Goal: Communication & Community: Answer question/provide support

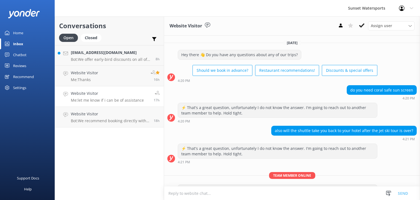
scroll to position [32, 0]
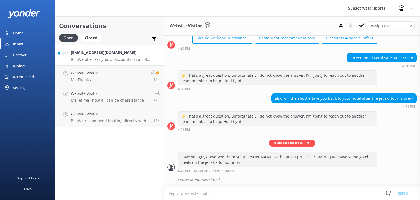
click at [116, 56] on div "Kaylaciara23@gmail.com Bot: We offer early-bird discounts on all of our morning…" at bounding box center [111, 55] width 81 height 12
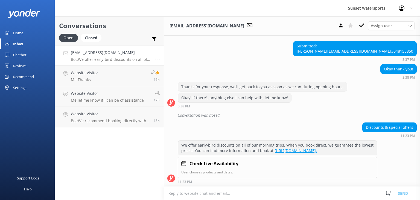
scroll to position [168, 0]
click at [94, 39] on div "Closed" at bounding box center [91, 38] width 21 height 8
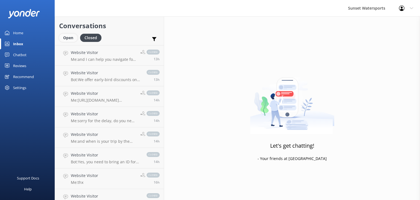
click at [62, 38] on div "Open" at bounding box center [68, 38] width 18 height 8
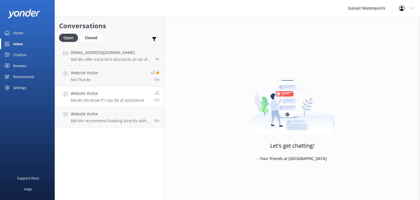
click at [112, 101] on p "Me: let me know if i can be of assistance" at bounding box center [107, 100] width 73 height 5
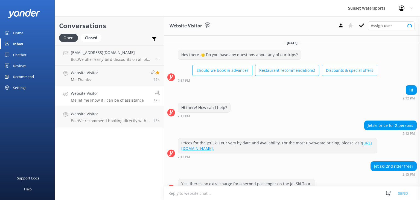
scroll to position [45, 0]
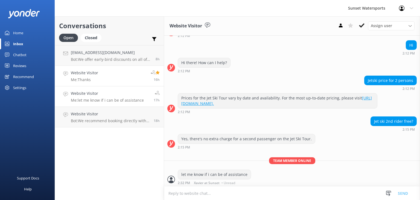
click at [105, 77] on link "Website Visitor Me: Thanks 16h" at bounding box center [109, 76] width 109 height 21
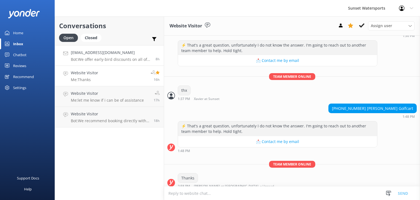
scroll to position [815, 0]
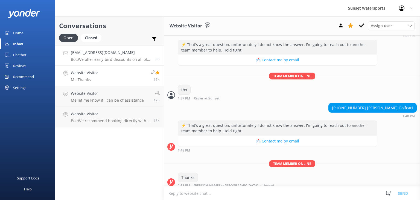
click at [100, 57] on p "Bot: We offer early-bird discounts on all of our morning trips. When you book d…" at bounding box center [111, 59] width 81 height 5
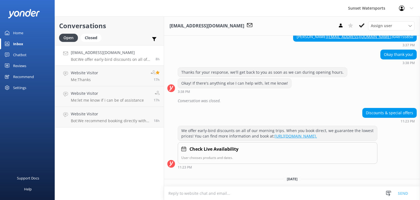
scroll to position [195, 0]
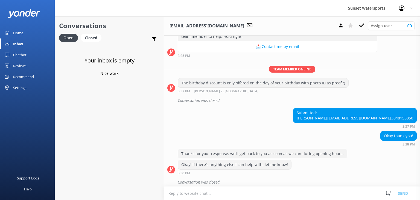
scroll to position [195, 0]
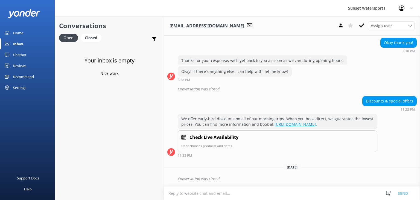
scroll to position [195, 0]
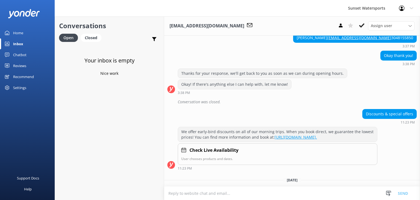
scroll to position [195, 0]
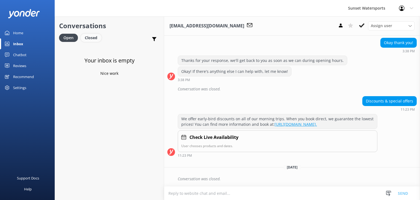
click at [92, 39] on div "Closed" at bounding box center [91, 38] width 21 height 8
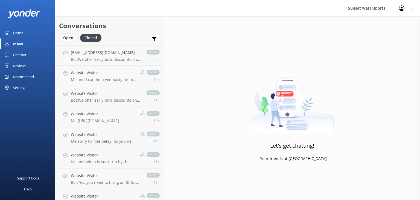
click at [66, 40] on div "Open" at bounding box center [68, 38] width 18 height 8
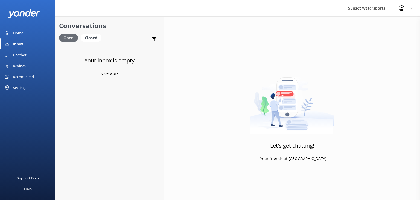
click at [62, 35] on div "Open" at bounding box center [68, 38] width 19 height 8
click at [91, 39] on div "Closed" at bounding box center [91, 38] width 21 height 8
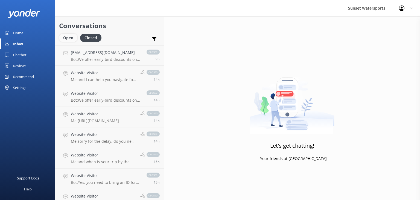
click at [64, 37] on div "Open" at bounding box center [68, 38] width 18 height 8
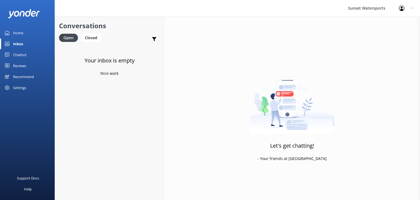
click at [16, 41] on div "Inbox" at bounding box center [18, 43] width 10 height 11
click at [101, 57] on p "Bot: To drive a jet ski, you must be at least 16 years old with a valid photo I…" at bounding box center [111, 59] width 80 height 5
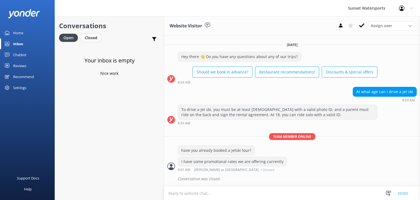
click at [91, 39] on div "Closed" at bounding box center [91, 38] width 21 height 8
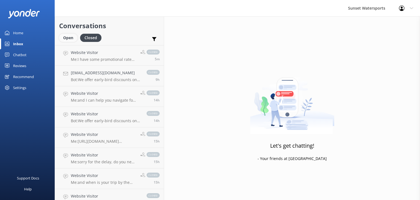
click at [67, 39] on div "Open" at bounding box center [68, 38] width 18 height 8
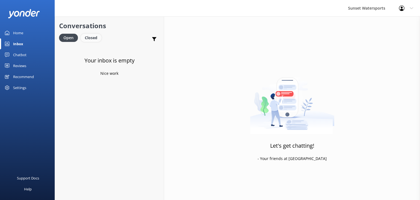
click at [90, 38] on div "Closed" at bounding box center [91, 38] width 21 height 8
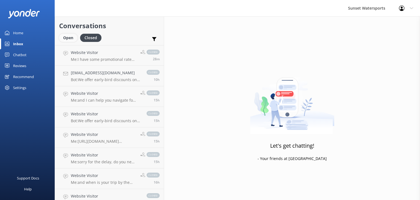
click at [66, 40] on div "Open" at bounding box center [68, 38] width 18 height 8
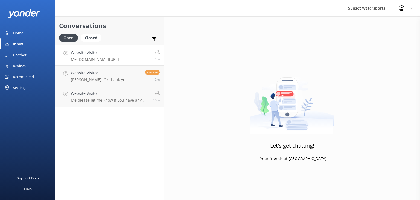
click at [119, 56] on div "Website Visitor Me: www.tinyurl.com/sunsetbestdeals2025" at bounding box center [95, 55] width 48 height 12
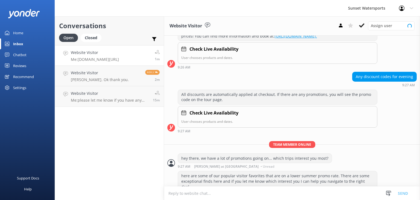
scroll to position [106, 0]
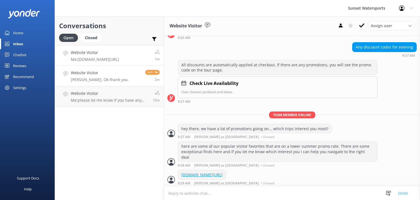
click at [107, 79] on p "[PERSON_NAME]. Ok thank you." at bounding box center [100, 79] width 58 height 5
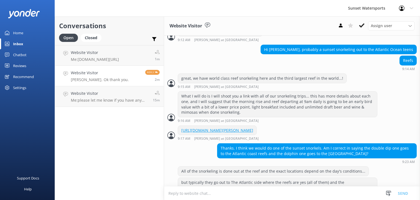
scroll to position [372, 0]
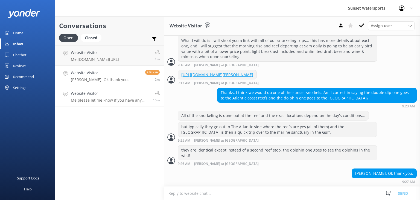
click at [129, 101] on p "Me: please let me know if you have any specific questions, happy to help :)" at bounding box center [110, 100] width 78 height 5
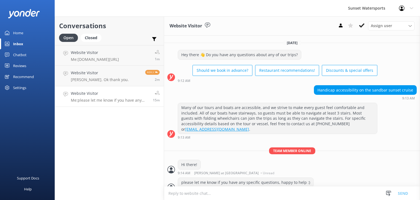
scroll to position [8, 0]
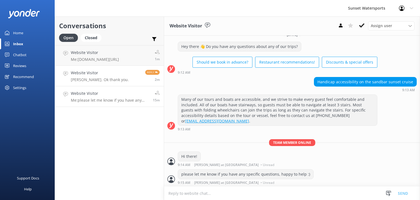
click at [106, 78] on p "[PERSON_NAME]. Ok thank you." at bounding box center [100, 79] width 58 height 5
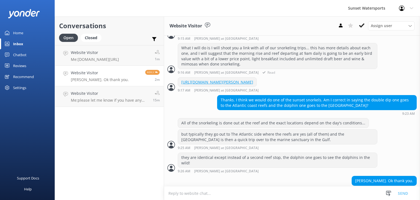
scroll to position [290, 0]
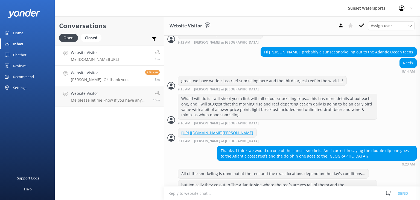
click at [112, 60] on p "Me: [DOMAIN_NAME][URL]" at bounding box center [95, 59] width 48 height 5
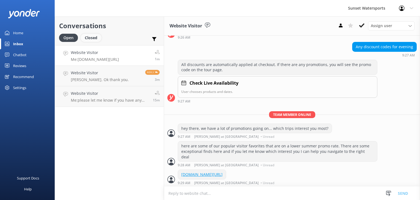
click at [90, 39] on div "Closed" at bounding box center [91, 38] width 21 height 8
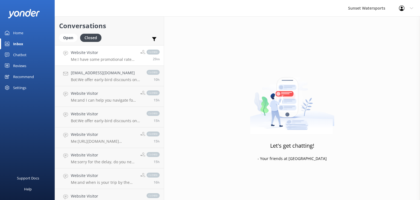
click at [97, 57] on p "Me: I have some promotional rates we are offering currently" at bounding box center [103, 59] width 65 height 5
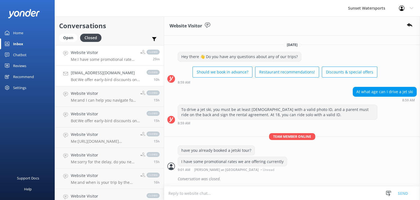
click at [109, 77] on div "Kaylaciara23@gmail.com Bot: We offer early-bird discounts on all of our morning…" at bounding box center [106, 76] width 70 height 12
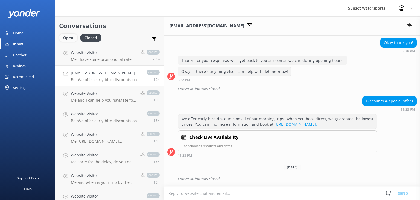
scroll to position [195, 0]
click at [65, 37] on div "Open" at bounding box center [68, 38] width 18 height 8
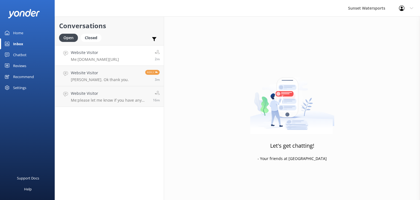
click at [86, 54] on h4 "Website Visitor" at bounding box center [95, 52] width 48 height 6
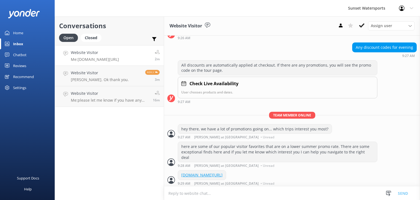
scroll to position [106, 0]
click at [107, 78] on p "[PERSON_NAME]. Ok thank you." at bounding box center [100, 79] width 58 height 5
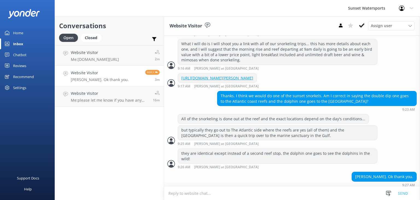
scroll to position [372, 0]
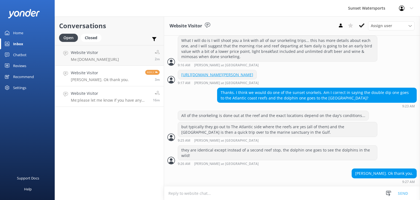
click at [118, 98] on p "Me: please let me know if you have any specific questions, happy to help :)" at bounding box center [110, 100] width 78 height 5
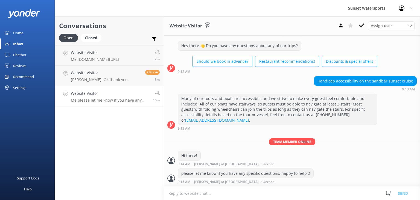
scroll to position [8, 0]
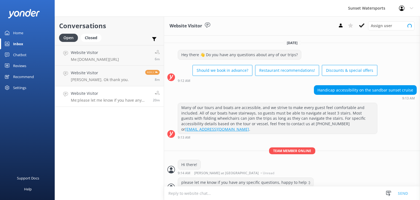
scroll to position [8, 0]
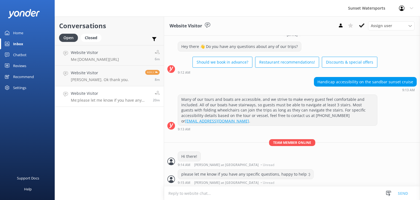
click at [132, 98] on p "Me: please let me know if you have any specific questions, happy to help :)" at bounding box center [110, 100] width 78 height 5
click at [113, 75] on h4 "Website Visitor" at bounding box center [100, 73] width 58 height 6
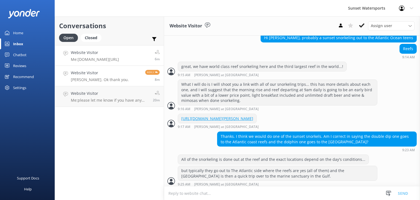
scroll to position [372, 0]
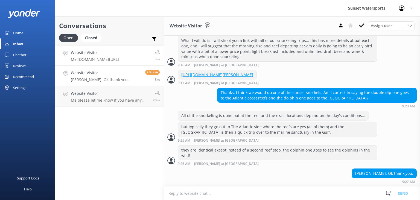
click at [115, 58] on p "Me: [DOMAIN_NAME][URL]" at bounding box center [95, 59] width 48 height 5
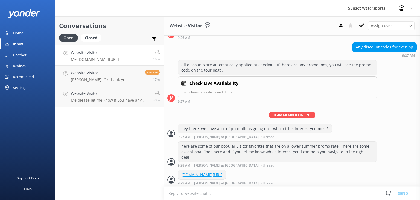
scroll to position [118, 0]
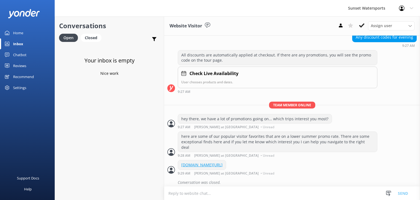
scroll to position [118, 0]
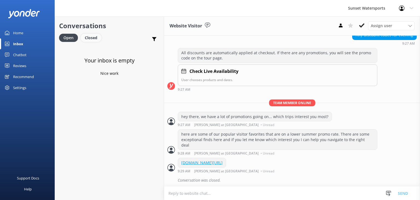
click at [96, 38] on div "Closed" at bounding box center [91, 38] width 21 height 8
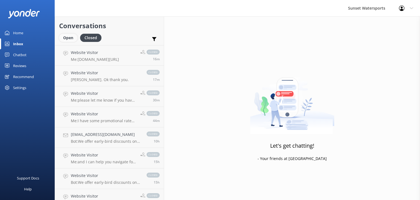
click at [71, 39] on div "Open" at bounding box center [68, 38] width 18 height 8
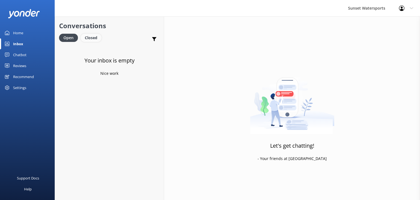
click at [92, 41] on div "Closed" at bounding box center [91, 38] width 21 height 8
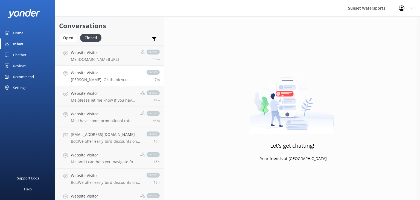
click at [126, 77] on link "Website Visitor Ah gotcha. Ok thank you. closed 17m" at bounding box center [109, 76] width 109 height 21
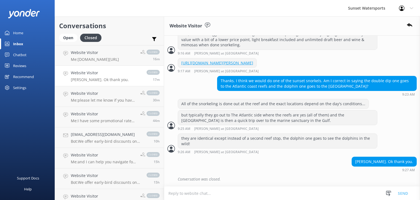
scroll to position [384, 0]
click at [119, 60] on p "Me: www.tinyurl.com/sunsetbestdeals2025" at bounding box center [95, 59] width 48 height 5
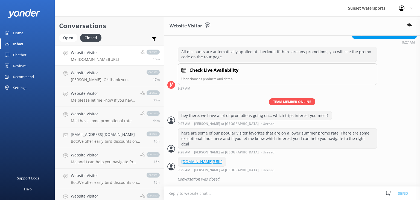
scroll to position [118, 0]
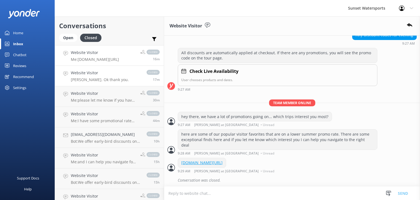
click at [118, 82] on link "Website Visitor Ah gotcha. Ok thank you. closed 17m" at bounding box center [109, 76] width 109 height 21
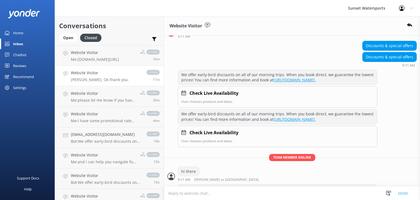
scroll to position [384, 0]
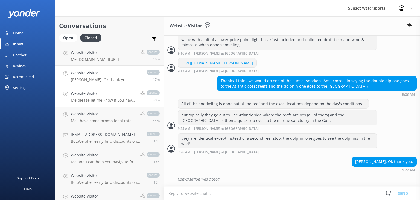
click at [97, 102] on p "Me: please let me know if you have any specific questions, happy to help :)" at bounding box center [103, 100] width 65 height 5
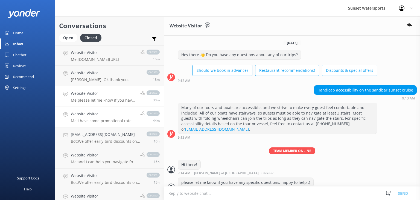
scroll to position [20, 0]
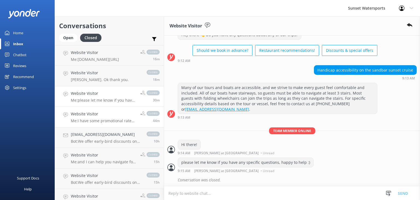
click at [99, 120] on p "Me: I have some promotional rates we are offering currently" at bounding box center [103, 120] width 65 height 5
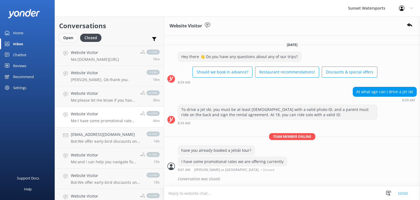
click at [67, 37] on div "Open" at bounding box center [68, 38] width 18 height 8
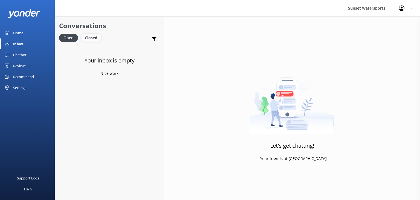
click at [95, 38] on div "Closed" at bounding box center [91, 38] width 21 height 8
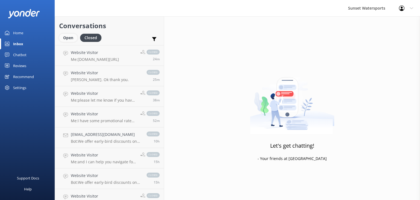
click at [69, 38] on div "Open" at bounding box center [68, 38] width 18 height 8
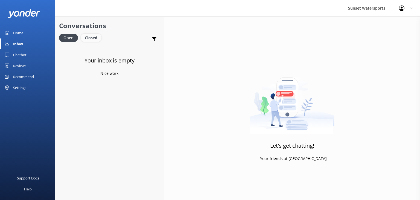
click at [91, 39] on div "Closed" at bounding box center [91, 38] width 21 height 8
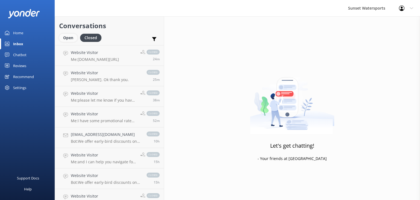
click at [66, 37] on div "Open" at bounding box center [68, 38] width 18 height 8
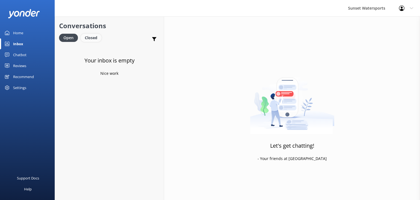
click at [91, 37] on div "Closed" at bounding box center [91, 38] width 21 height 8
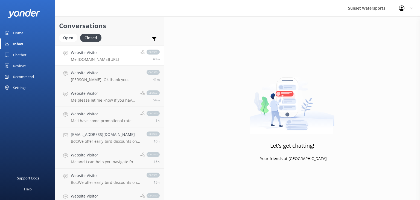
click at [104, 61] on p "Me: [DOMAIN_NAME][URL]" at bounding box center [95, 59] width 48 height 5
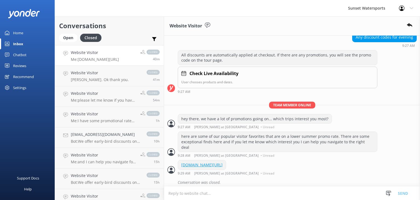
scroll to position [118, 0]
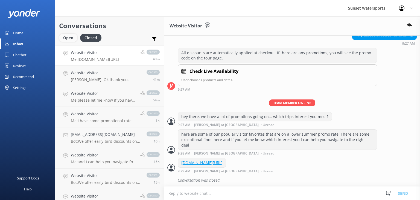
click at [65, 40] on div "Open" at bounding box center [68, 38] width 18 height 8
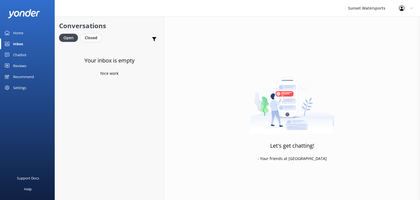
click at [92, 41] on div "Closed" at bounding box center [91, 38] width 21 height 8
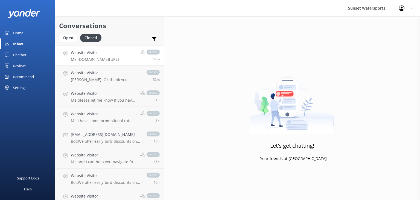
click at [136, 57] on div "closed 51m" at bounding box center [148, 55] width 24 height 12
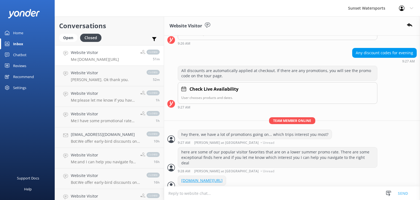
scroll to position [118, 0]
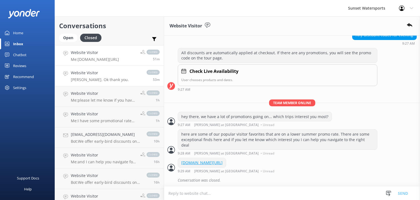
click at [136, 80] on link "Website Visitor Ah gotcha. Ok thank you. closed 53m" at bounding box center [109, 76] width 109 height 21
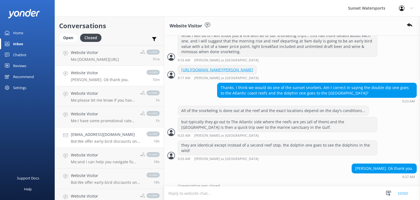
scroll to position [357, 0]
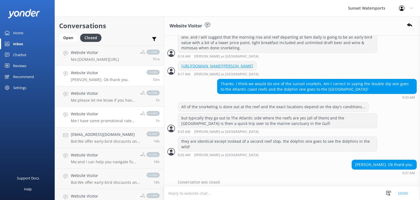
click at [108, 120] on p "Me: I have some promotional rates we are offering currently" at bounding box center [103, 120] width 65 height 5
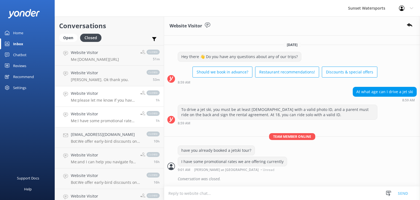
click at [111, 102] on p "Me: please let me know if you have any specific questions, happy to help :)" at bounding box center [103, 100] width 65 height 5
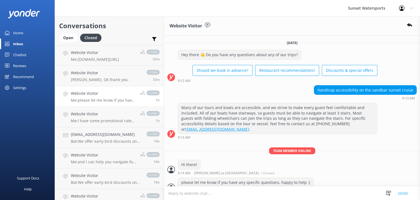
scroll to position [20, 0]
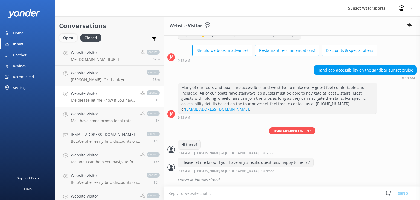
click at [61, 39] on div "Open" at bounding box center [68, 38] width 18 height 8
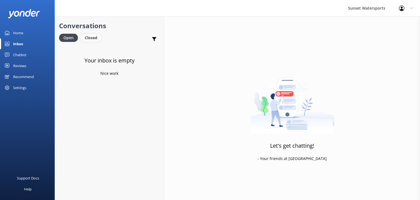
click at [93, 40] on div "Closed" at bounding box center [91, 38] width 21 height 8
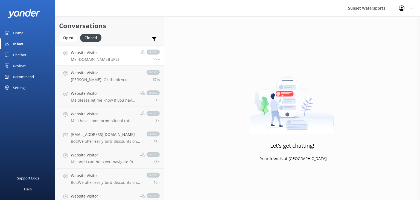
click at [118, 57] on p "Me: [DOMAIN_NAME][URL]" at bounding box center [95, 59] width 48 height 5
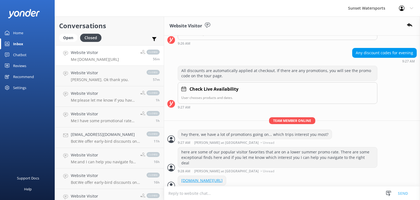
scroll to position [118, 0]
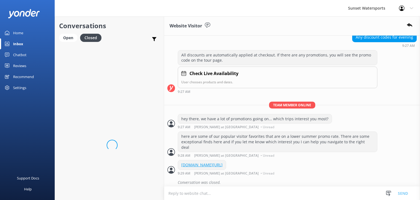
scroll to position [118, 0]
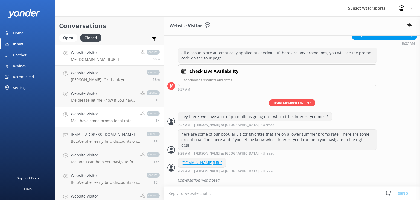
click at [120, 120] on p "Me: I have some promotional rates we are offering currently" at bounding box center [103, 120] width 65 height 5
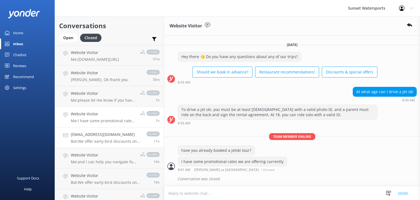
click at [110, 136] on h4 "[EMAIL_ADDRESS][DOMAIN_NAME]" at bounding box center [106, 134] width 70 height 6
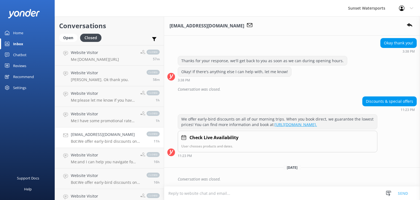
scroll to position [195, 0]
click at [104, 160] on p "Me: and I can help you navigate for booking the first jetski tour of the day on…" at bounding box center [103, 161] width 65 height 5
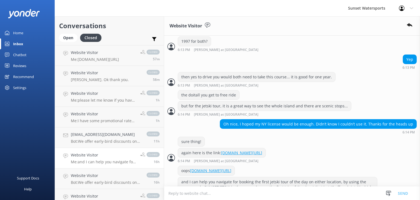
scroll to position [493, 0]
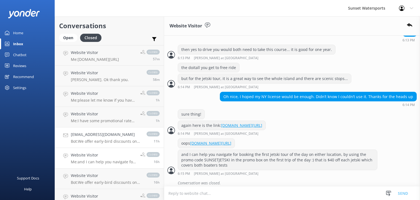
click at [111, 142] on p "Bot: We offer early-bird discounts on all of our morning trips. When you book d…" at bounding box center [106, 141] width 70 height 5
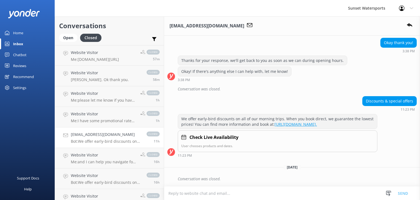
scroll to position [195, 0]
click at [100, 118] on div "Website Visitor Me: I have some promotional rates we are offering currently" at bounding box center [103, 117] width 65 height 12
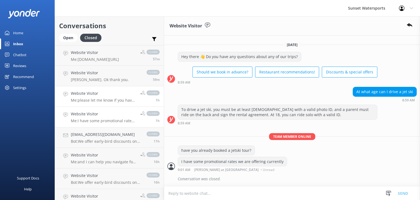
click at [107, 100] on p "Me: please let me know if you have any specific questions, happy to help :)" at bounding box center [103, 100] width 65 height 5
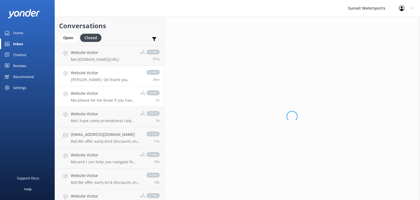
click at [108, 83] on link "Website Visitor Ah gotcha. Ok thank you. closed 59m" at bounding box center [109, 76] width 109 height 21
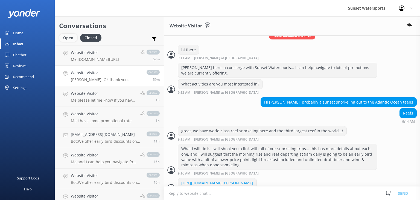
scroll to position [349, 0]
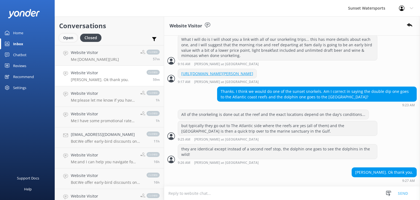
click at [64, 36] on div "Open" at bounding box center [68, 38] width 18 height 8
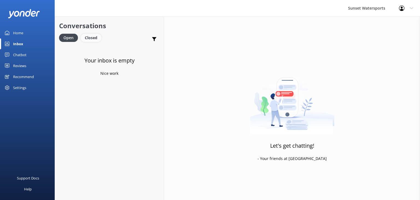
click at [93, 37] on div "Closed" at bounding box center [91, 38] width 21 height 8
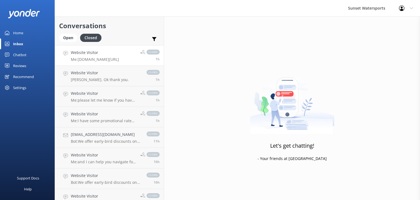
click at [119, 59] on p "Me: [DOMAIN_NAME][URL]" at bounding box center [95, 59] width 48 height 5
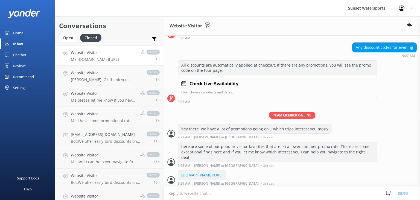
scroll to position [118, 0]
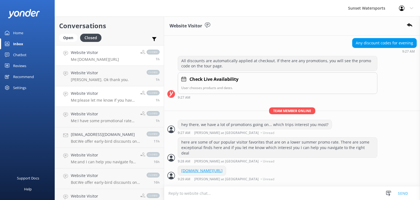
scroll to position [118, 0]
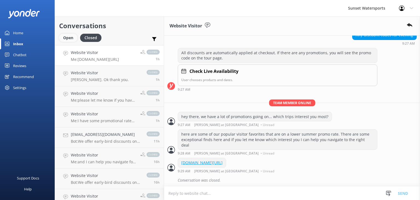
click at [68, 36] on div "Open" at bounding box center [68, 38] width 18 height 8
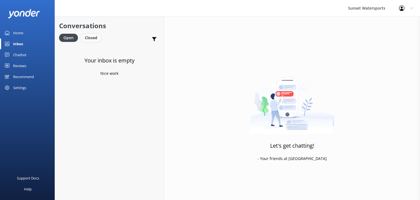
click at [89, 37] on div "Closed" at bounding box center [91, 38] width 21 height 8
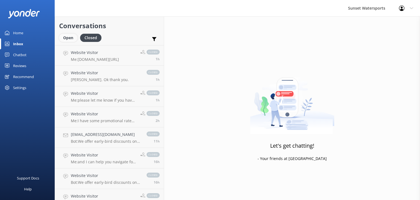
click at [62, 35] on div "Open" at bounding box center [68, 38] width 18 height 8
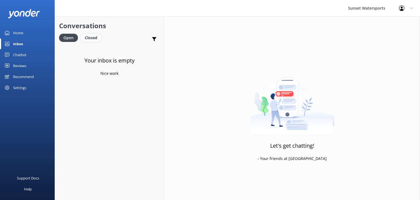
click at [90, 37] on div "Closed" at bounding box center [91, 38] width 21 height 8
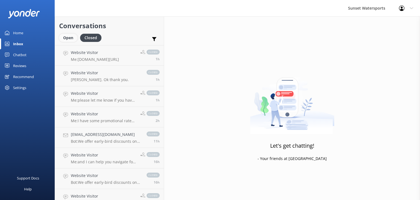
click at [70, 39] on div "Open" at bounding box center [68, 38] width 18 height 8
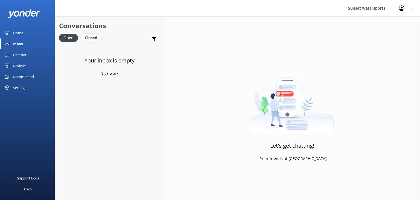
click at [95, 39] on div "Closed" at bounding box center [91, 38] width 21 height 8
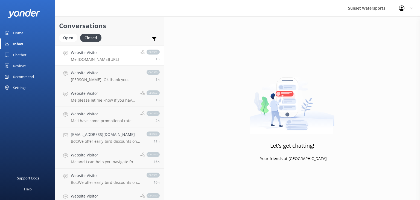
click at [136, 59] on div "closed 1h" at bounding box center [148, 55] width 24 height 12
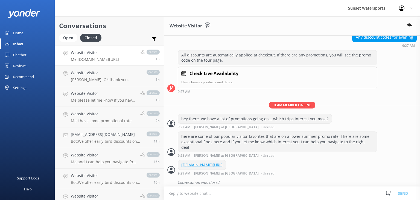
scroll to position [118, 0]
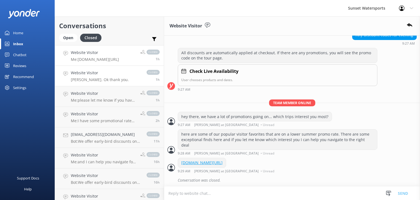
click at [109, 81] on p "[PERSON_NAME]. Ok thank you." at bounding box center [100, 79] width 58 height 5
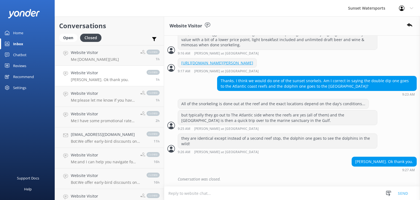
scroll to position [384, 0]
click at [116, 98] on p "Me: please let me know if you have any specific questions, happy to help :)" at bounding box center [103, 100] width 65 height 5
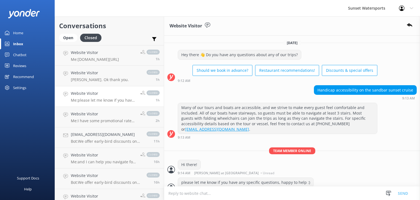
scroll to position [20, 0]
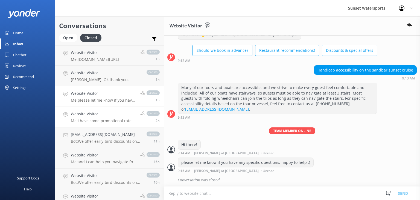
click at [110, 117] on div "Website Visitor Me: I have some promotional rates we are offering currently" at bounding box center [103, 117] width 65 height 12
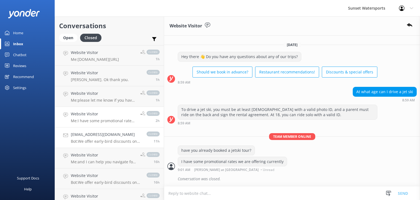
click at [101, 141] on p "Bot: We offer early-bird discounts on all of our morning trips. When you book d…" at bounding box center [106, 141] width 70 height 5
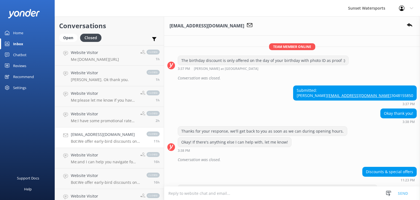
scroll to position [195, 0]
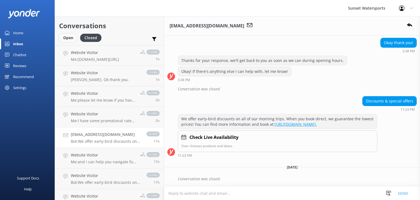
click at [64, 39] on div "Open" at bounding box center [68, 38] width 18 height 8
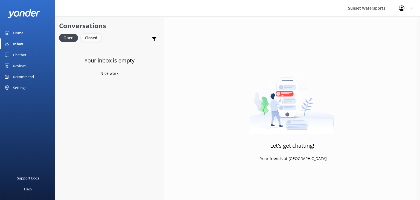
click at [91, 37] on div "Closed" at bounding box center [91, 38] width 21 height 8
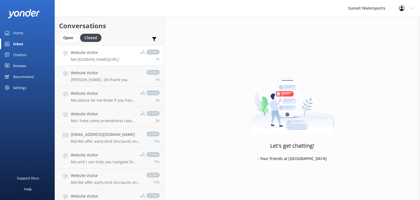
click at [105, 54] on h4 "Website Visitor" at bounding box center [95, 52] width 48 height 6
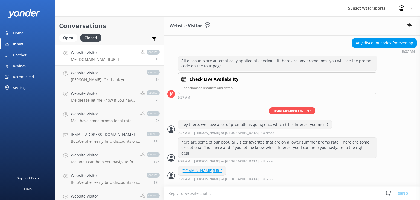
scroll to position [118, 0]
